Goal: Task Accomplishment & Management: Use online tool/utility

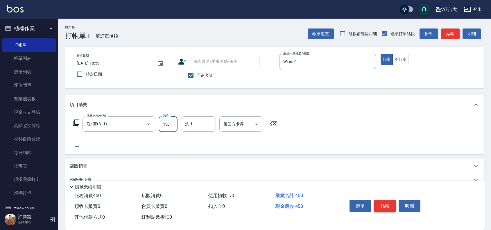
type input "450"
click at [382, 204] on button "結帳" at bounding box center [385, 206] width 22 height 12
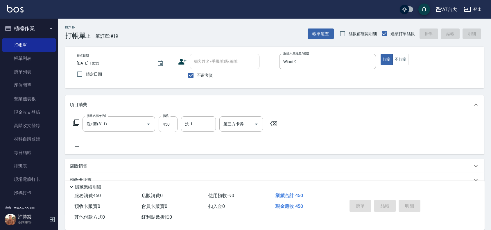
type input "[DATE] 19:17"
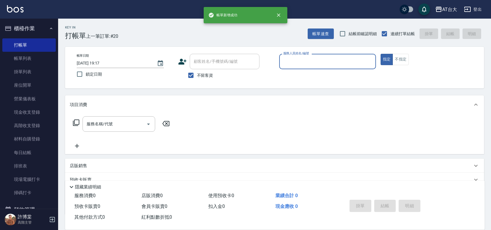
click at [398, 66] on div "帳單日期 [DATE] 19:17 鎖定日期 顧客姓名/手機號碼/編號 顧客姓名/手機號碼/編號 不留客資 服務人員姓名/編號 服務人員姓名/編號 指定 不指定" at bounding box center [274, 68] width 405 height 28
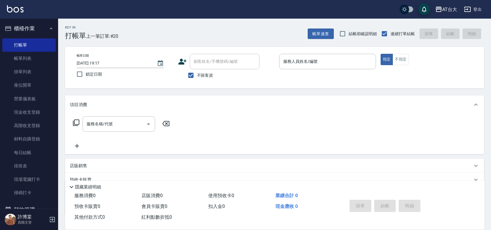
click at [401, 50] on div "帳單日期 [DATE] 19:17 鎖定日期 顧客姓名/手機號碼/編號 顧客姓名/手機號碼/編號 不留客資 服務人員姓名/編號 服務人員姓名/編號 指定 不指定" at bounding box center [274, 68] width 419 height 42
click at [403, 58] on button "不指定" at bounding box center [401, 59] width 16 height 11
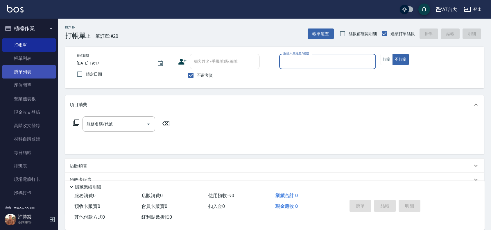
click at [33, 71] on link "掛單列表" at bounding box center [28, 71] width 53 height 13
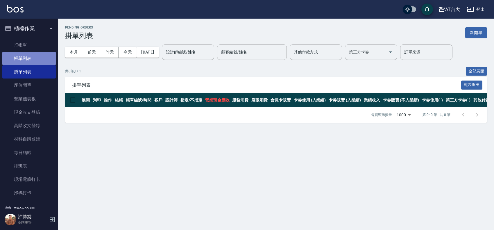
click at [41, 55] on link "帳單列表" at bounding box center [28, 58] width 53 height 13
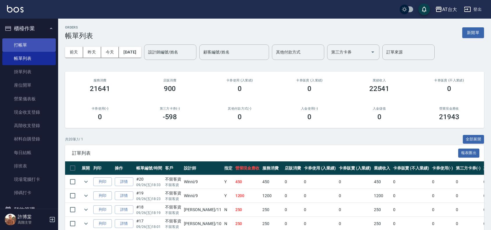
click at [42, 48] on link "打帳單" at bounding box center [28, 44] width 53 height 13
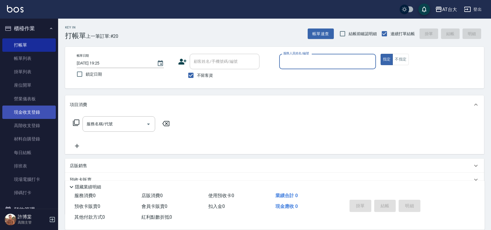
click at [42, 112] on link "現金收支登錄" at bounding box center [28, 111] width 53 height 13
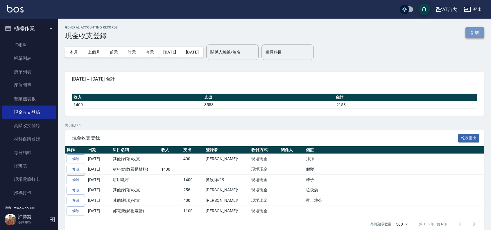
click at [477, 30] on button "新增" at bounding box center [474, 32] width 19 height 11
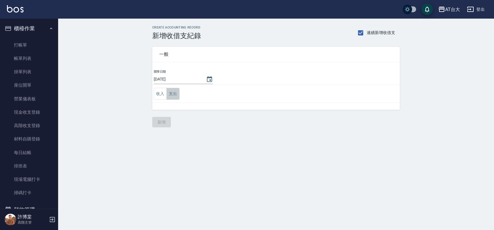
click at [175, 96] on button "支出" at bounding box center [172, 94] width 13 height 12
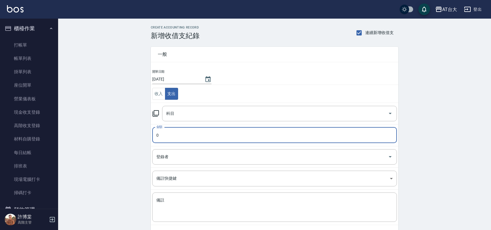
click at [181, 140] on input "0" at bounding box center [274, 135] width 245 height 16
type input "5381"
click at [230, 117] on input "科目" at bounding box center [275, 113] width 221 height 10
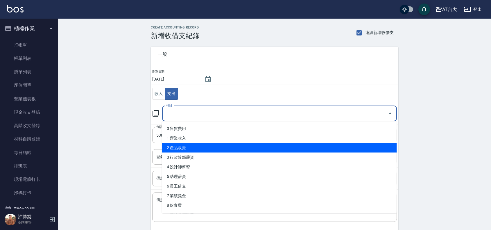
click at [196, 147] on li "2 產品販賣" at bounding box center [279, 148] width 235 height 10
type input "2 產品販賣"
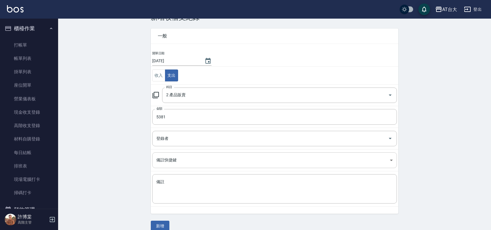
scroll to position [27, 0]
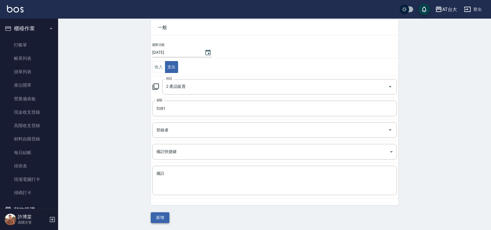
click at [157, 217] on button "新增" at bounding box center [160, 217] width 19 height 11
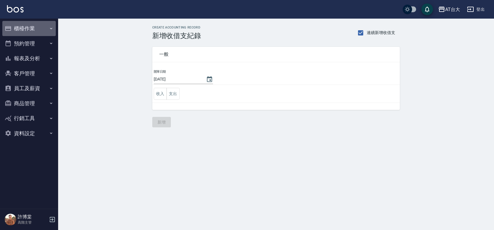
click at [32, 28] on button "櫃檯作業" at bounding box center [28, 28] width 53 height 15
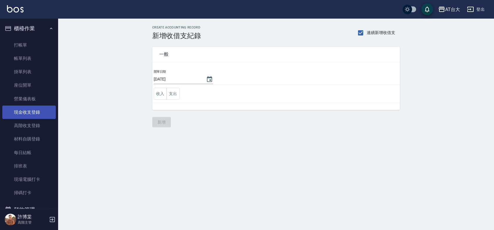
click at [40, 112] on link "現金收支登錄" at bounding box center [28, 111] width 53 height 13
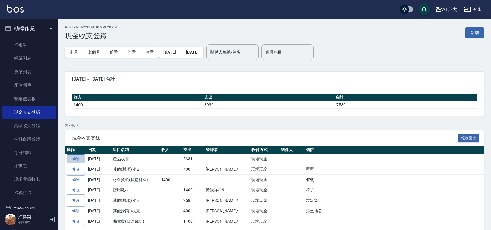
click at [78, 158] on link "修改" at bounding box center [76, 158] width 19 height 9
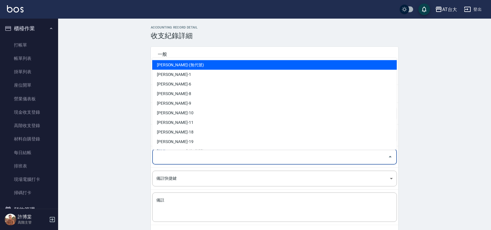
click at [237, 153] on input "登錄者" at bounding box center [270, 157] width 231 height 10
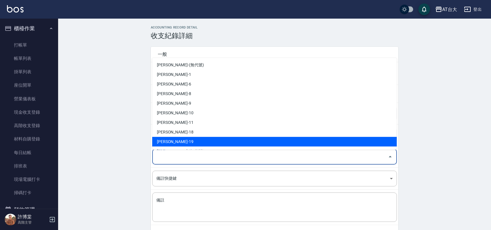
click at [216, 141] on li "黃欽祥-19" at bounding box center [274, 142] width 245 height 10
type input "黃欽祥-19"
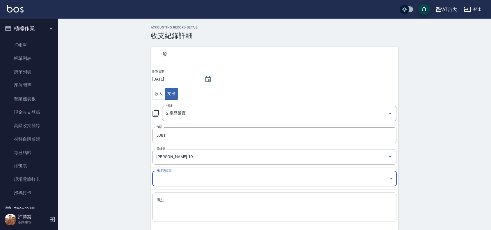
click at [189, 196] on div "x 備註" at bounding box center [274, 206] width 245 height 29
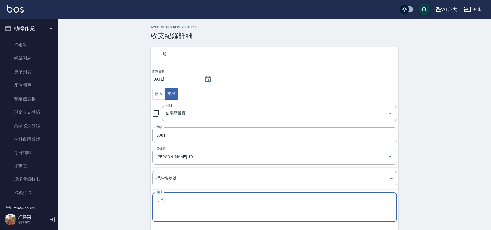
type textarea "殘"
click at [229, 212] on textarea "備註" at bounding box center [274, 207] width 236 height 20
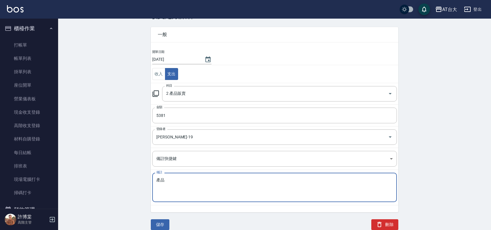
scroll to position [20, 0]
type textarea "產品"
click at [163, 224] on button "儲存" at bounding box center [160, 224] width 19 height 11
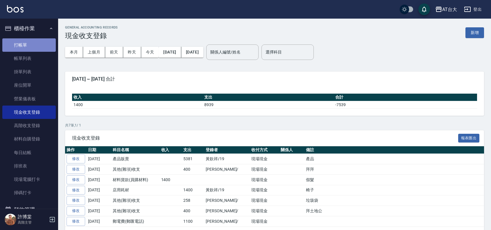
click at [45, 48] on link "打帳單" at bounding box center [28, 44] width 53 height 13
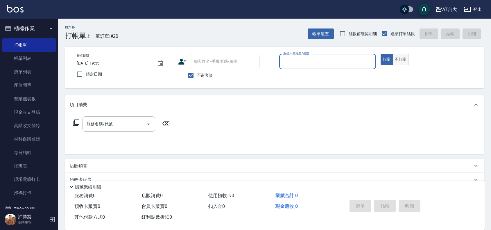
click at [403, 61] on button "不指定" at bounding box center [401, 59] width 16 height 11
click at [359, 60] on input "服務人員姓名/編號" at bounding box center [328, 61] width 92 height 10
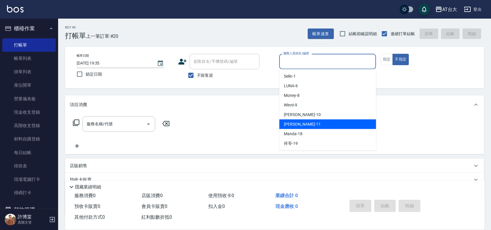
click at [314, 122] on div "Yvonne -11" at bounding box center [327, 124] width 97 height 10
type input "Yvonne-11"
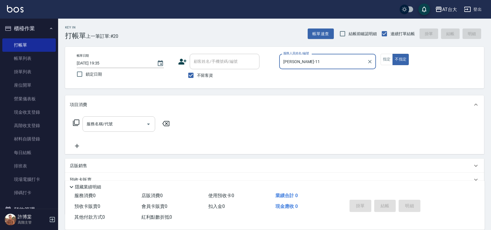
click at [126, 121] on input "服務名稱/代號" at bounding box center [114, 124] width 59 height 10
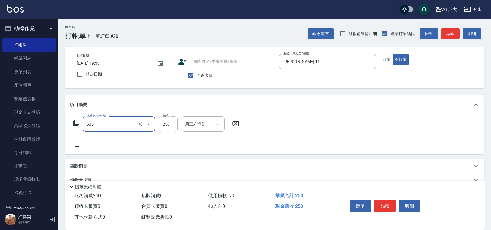
type input "洗髮 (女)(605)"
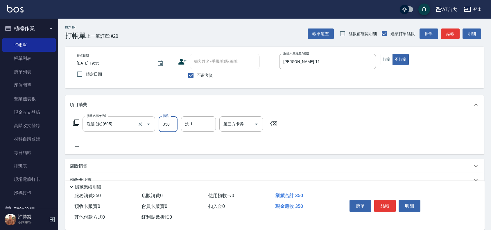
type input "350"
click at [390, 201] on button "結帳" at bounding box center [385, 206] width 22 height 12
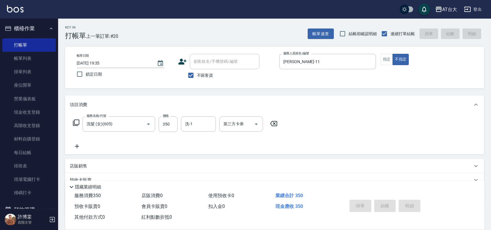
type input "2025/09/26 19:38"
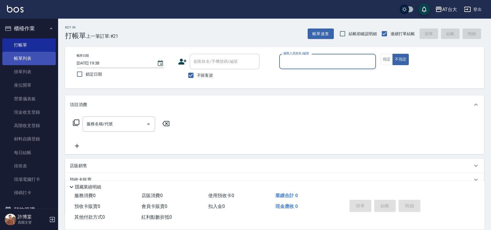
click at [12, 58] on link "帳單列表" at bounding box center [28, 58] width 53 height 13
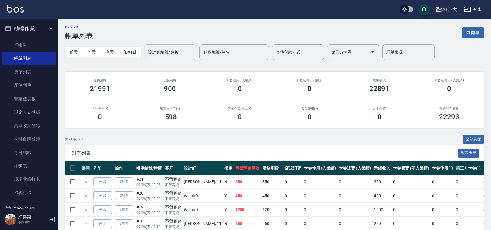
click at [180, 47] on div "設計師編號/姓名 設計師編號/姓名" at bounding box center [170, 51] width 52 height 15
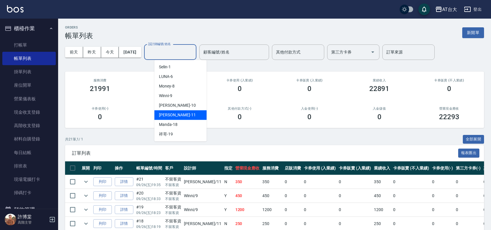
click at [176, 111] on div "Yvonne -11" at bounding box center [180, 115] width 52 height 10
click at [184, 53] on input "Yvonne-11" at bounding box center [166, 52] width 38 height 10
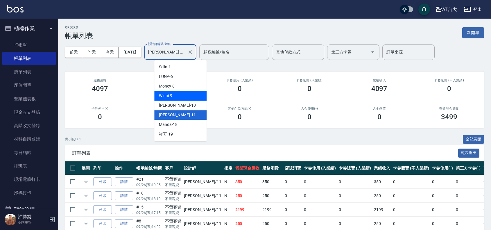
click at [182, 98] on div "Winni -9" at bounding box center [180, 96] width 52 height 10
type input "Winni-9"
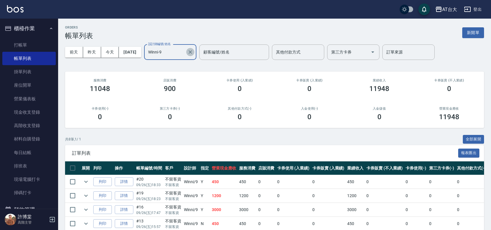
click at [193, 51] on icon "Clear" at bounding box center [190, 52] width 6 height 6
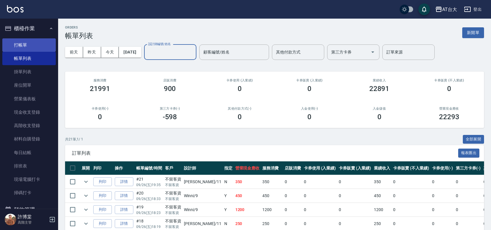
click at [42, 46] on link "打帳單" at bounding box center [28, 44] width 53 height 13
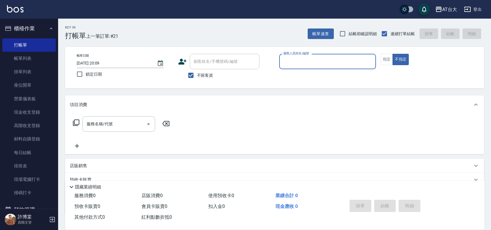
click at [291, 58] on input "服務人員姓名/編號" at bounding box center [328, 61] width 92 height 10
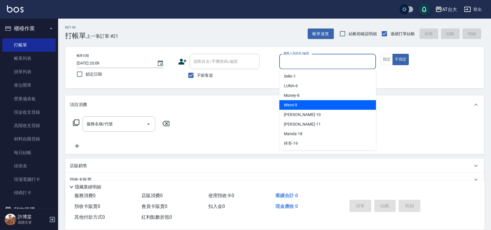
click at [300, 101] on div "Winni -9" at bounding box center [327, 105] width 97 height 10
type input "Winni-9"
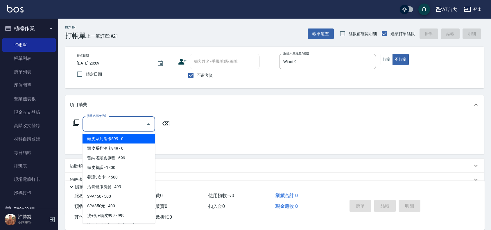
click at [107, 122] on div "服務名稱/代號 服務名稱/代號" at bounding box center [119, 123] width 73 height 15
click at [107, 122] on input "服務名稱/代號" at bounding box center [114, 124] width 59 height 10
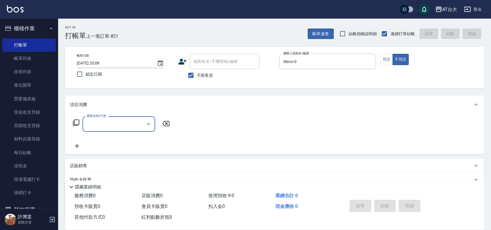
click at [132, 117] on div "服務名稱/代號" at bounding box center [119, 123] width 73 height 15
type input "6"
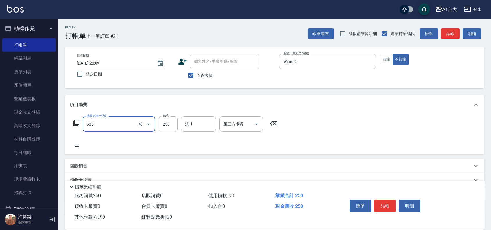
type input "洗髮 (女)(605)"
type input "350"
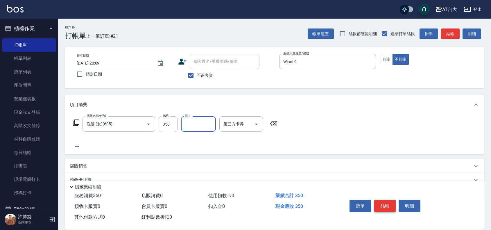
click at [381, 206] on button "結帳" at bounding box center [385, 206] width 22 height 12
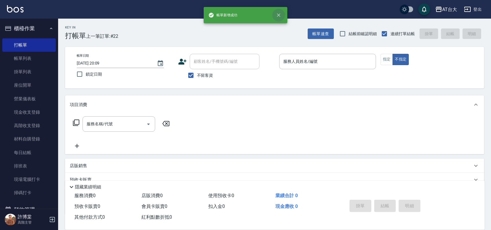
click at [281, 15] on icon "close" at bounding box center [279, 15] width 6 height 6
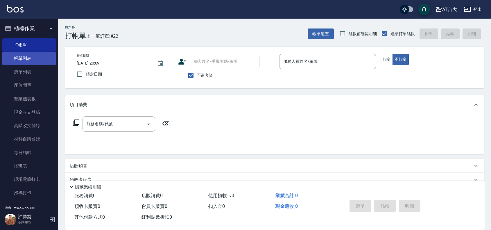
click at [26, 58] on link "帳單列表" at bounding box center [28, 58] width 53 height 13
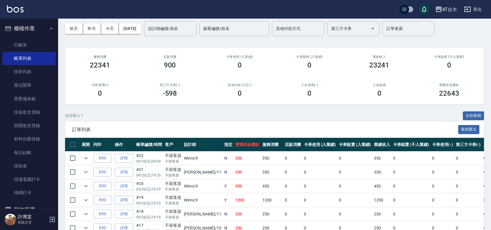
scroll to position [36, 0]
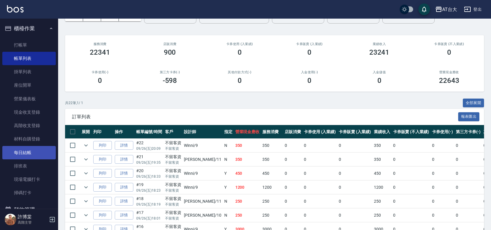
click at [35, 151] on link "每日結帳" at bounding box center [28, 152] width 53 height 13
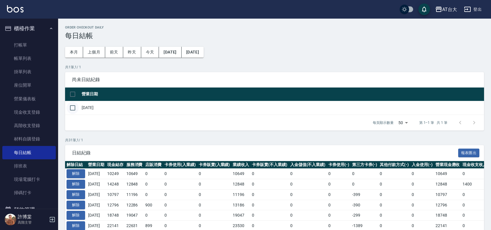
click at [72, 106] on input "checkbox" at bounding box center [73, 108] width 12 height 12
checkbox input "true"
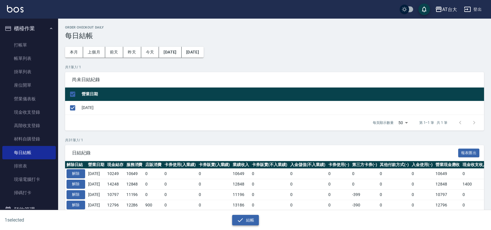
click at [248, 223] on button "結帳" at bounding box center [245, 220] width 27 height 11
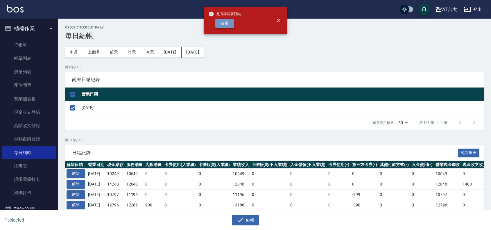
click at [230, 24] on button "確定" at bounding box center [224, 23] width 19 height 9
checkbox input "false"
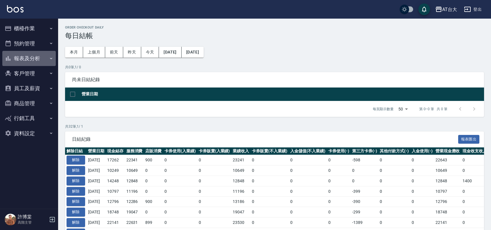
click at [47, 55] on button "報表及分析" at bounding box center [28, 58] width 53 height 15
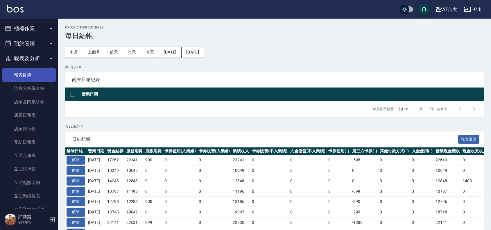
click at [42, 73] on link "報表目錄" at bounding box center [28, 74] width 53 height 13
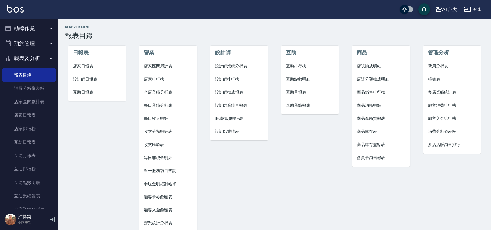
click at [103, 68] on span "店家日報表" at bounding box center [97, 66] width 48 height 6
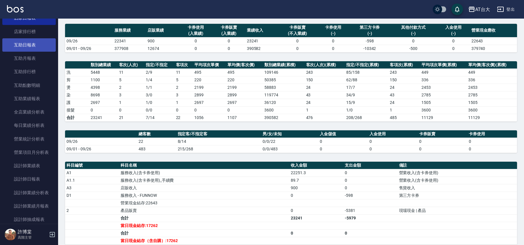
scroll to position [116, 0]
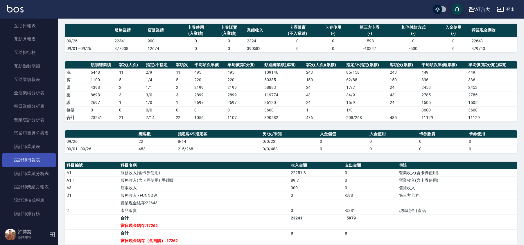
click at [44, 160] on link "設計師日報表" at bounding box center [28, 159] width 53 height 13
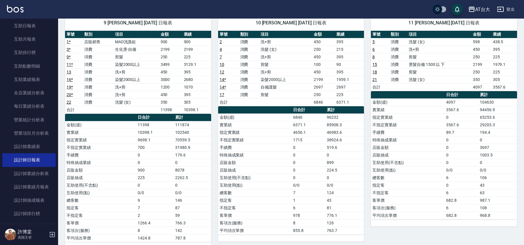
scroll to position [50, 0]
